Goal: Task Accomplishment & Management: Manage account settings

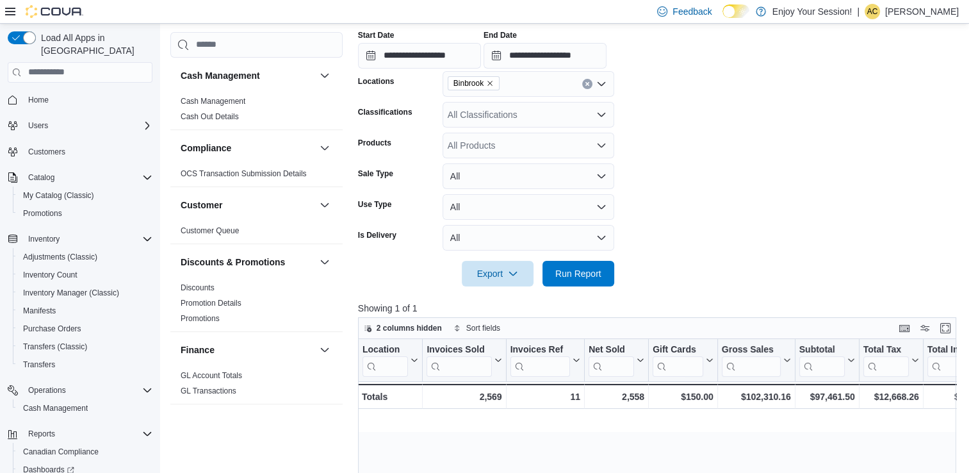
scroll to position [0, 913]
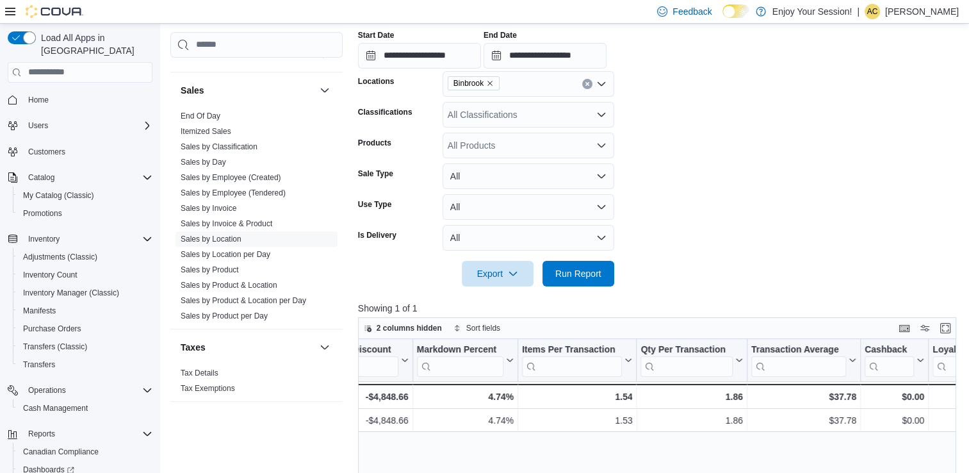
click at [908, 12] on p "[PERSON_NAME]" at bounding box center [922, 11] width 74 height 15
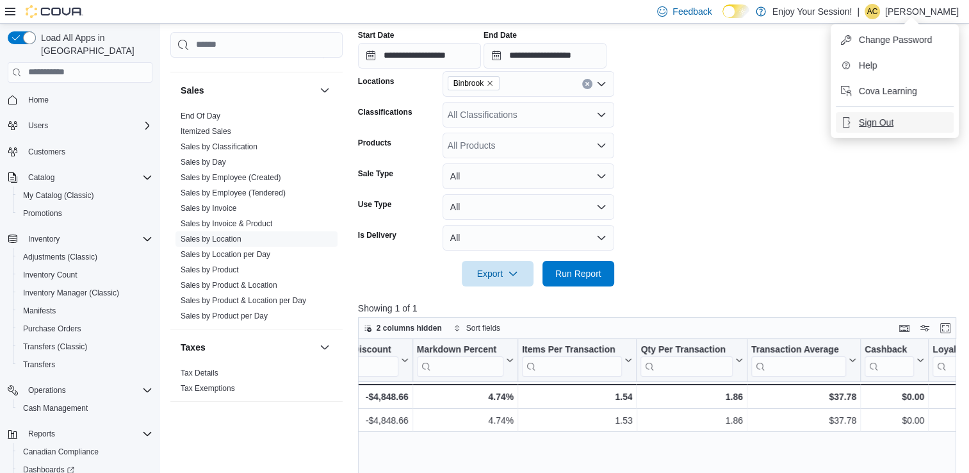
click at [897, 124] on button "Sign Out" at bounding box center [895, 122] width 118 height 21
